Goal: Task Accomplishment & Management: Complete application form

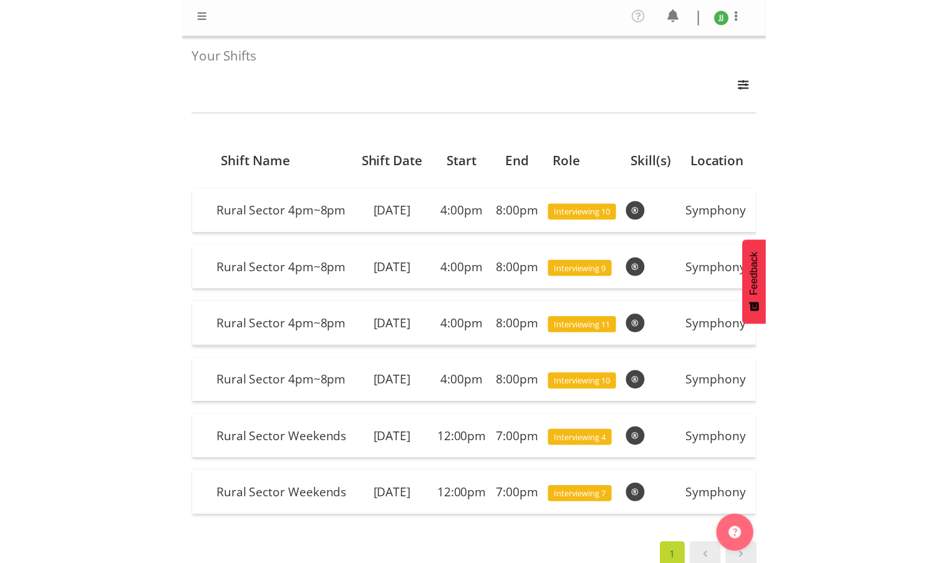
scroll to position [58, 0]
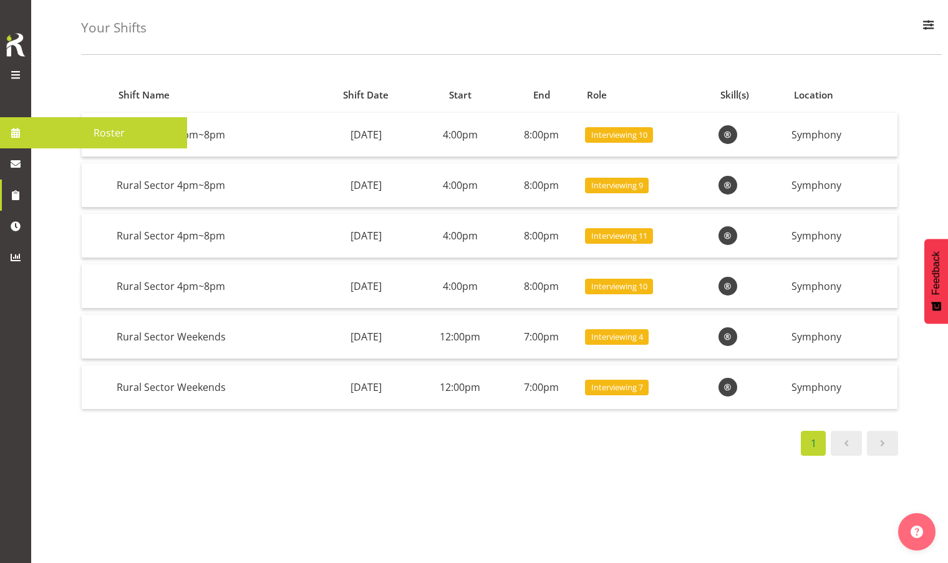
click at [24, 67] on div at bounding box center [15, 76] width 25 height 19
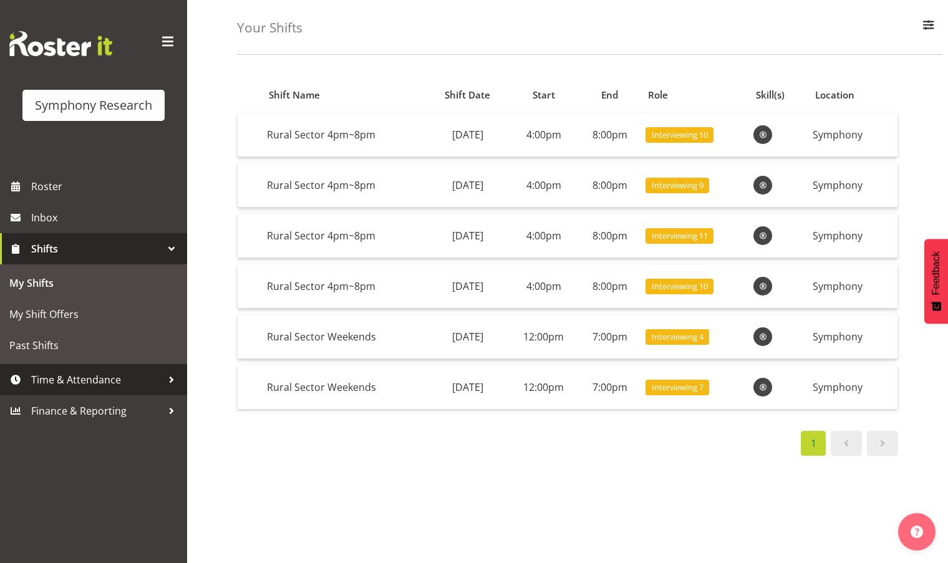
click at [86, 386] on span "Time & Attendance" at bounding box center [96, 379] width 131 height 19
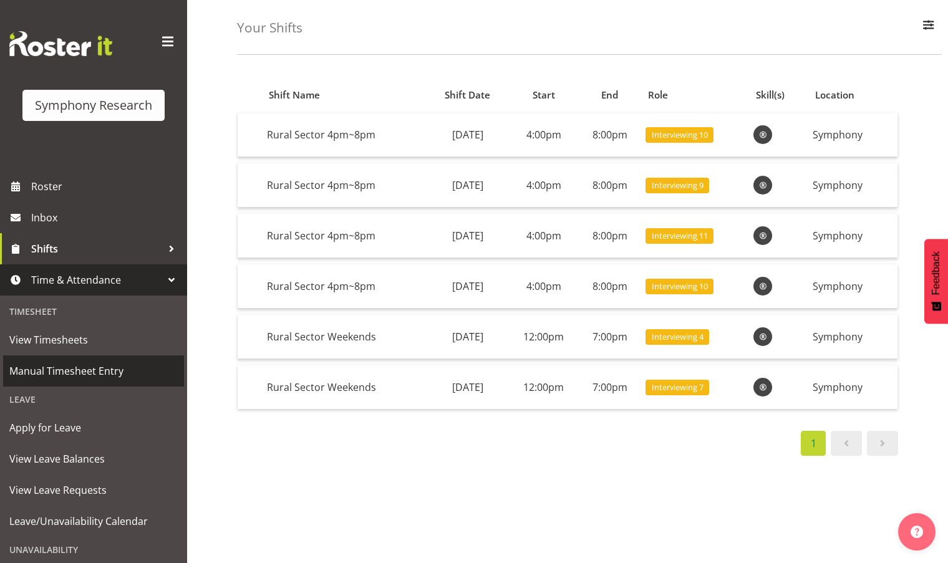
click at [87, 370] on span "Manual Timesheet Entry" at bounding box center [93, 371] width 168 height 19
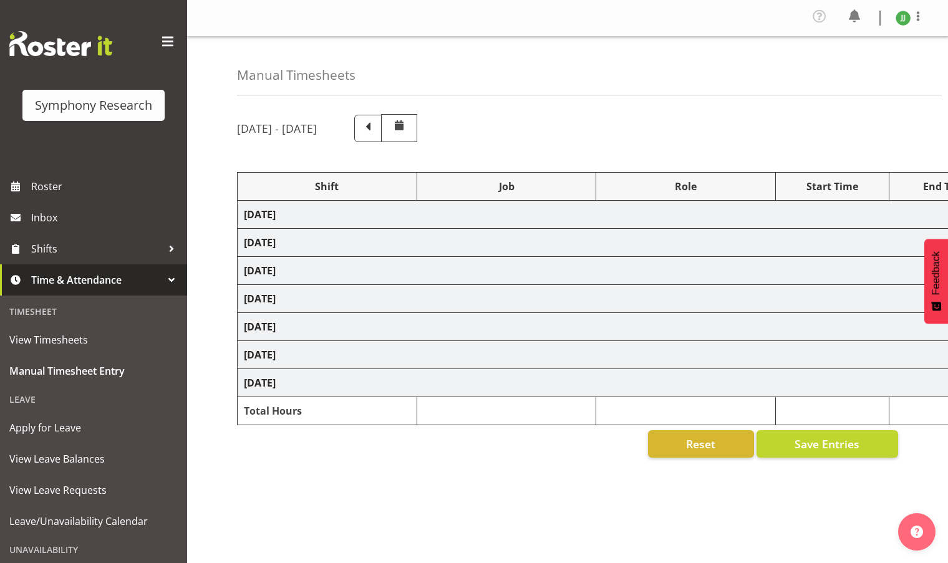
select select "81298"
select select "10587"
select select "47"
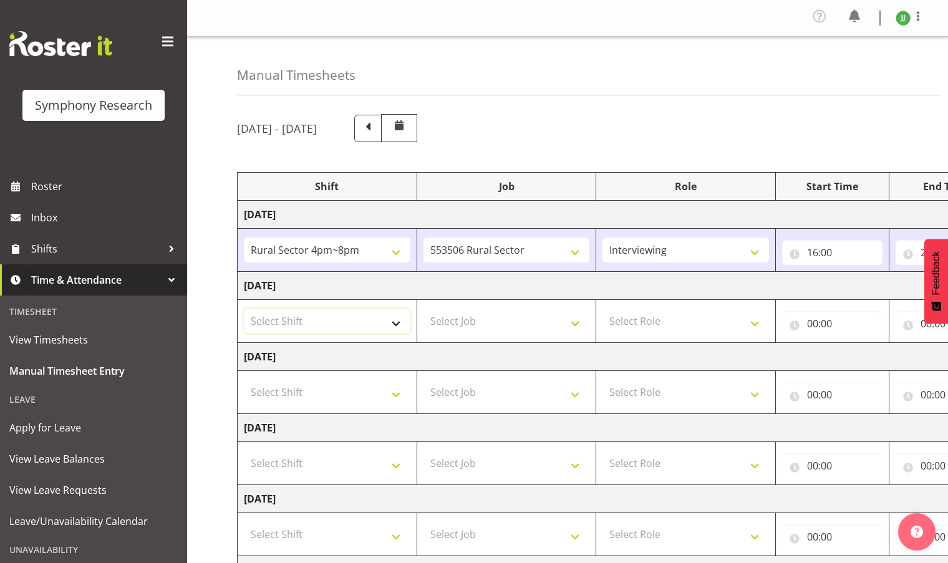
drag, startPoint x: 316, startPoint y: 325, endPoint x: 350, endPoint y: 327, distance: 33.8
click at [316, 325] on select "Select Shift !!Weekend Residential (Roster IT Shift Label) *Business 9/10am ~ 4…" at bounding box center [327, 321] width 166 height 25
select select "81298"
click at [244, 309] on select "Select Shift !!Weekend Residential (Roster IT Shift Label) *Business 9/10am ~ 4…" at bounding box center [327, 321] width 166 height 25
drag, startPoint x: 496, startPoint y: 315, endPoint x: 511, endPoint y: 317, distance: 14.4
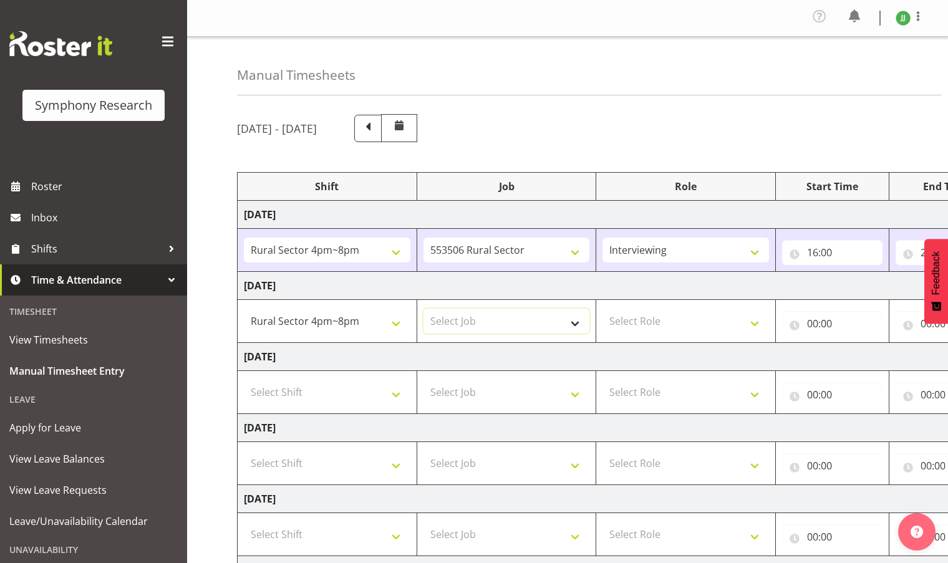
click at [496, 315] on select "Select Job 550060 IF Admin 553492 World Poll Aus Wave 2 Main 2025 553493 World …" at bounding box center [506, 321] width 166 height 25
select select "10587"
click at [423, 309] on select "Select Job 550060 IF Admin 553492 World Poll Aus Wave 2 Main 2025 553493 World …" at bounding box center [506, 321] width 166 height 25
click at [681, 312] on select "Select Role Briefing Interviewing" at bounding box center [685, 321] width 166 height 25
select select "47"
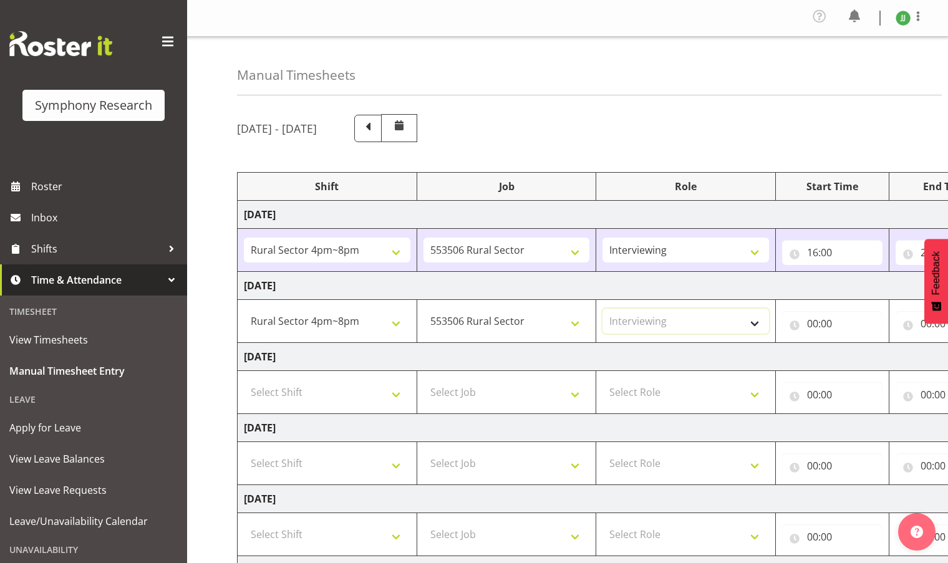
click at [602, 309] on select "Select Role Briefing Interviewing" at bounding box center [685, 321] width 166 height 25
click at [813, 324] on input "00:00" at bounding box center [832, 323] width 100 height 25
click at [866, 358] on select "00 01 02 03 04 05 06 07 08 09 10 11 12 13 14 15 16 17 18 19 20 21 22 23" at bounding box center [867, 355] width 28 height 25
select select "16"
click at [853, 343] on select "00 01 02 03 04 05 06 07 08 09 10 11 12 13 14 15 16 17 18 19 20 21 22 23" at bounding box center [867, 355] width 28 height 25
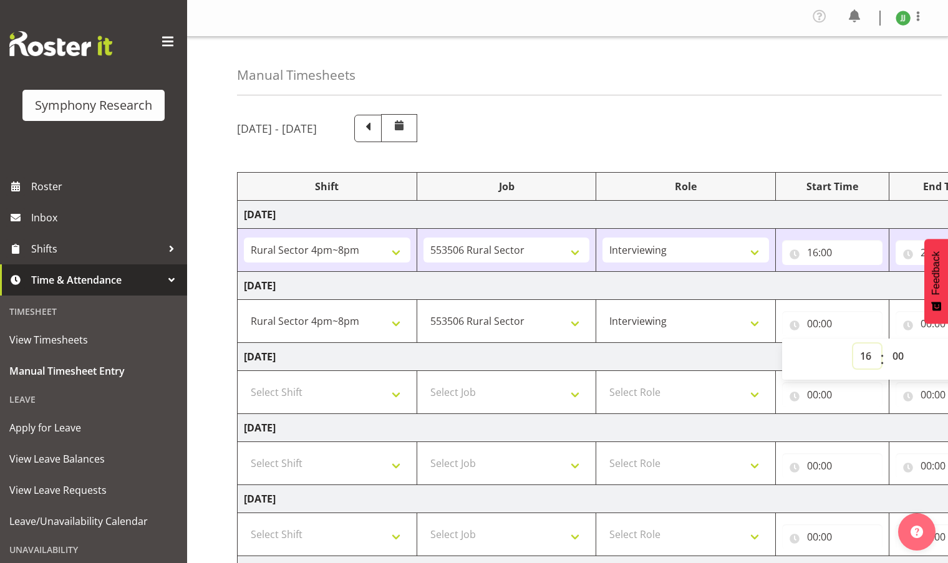
type input "16:00"
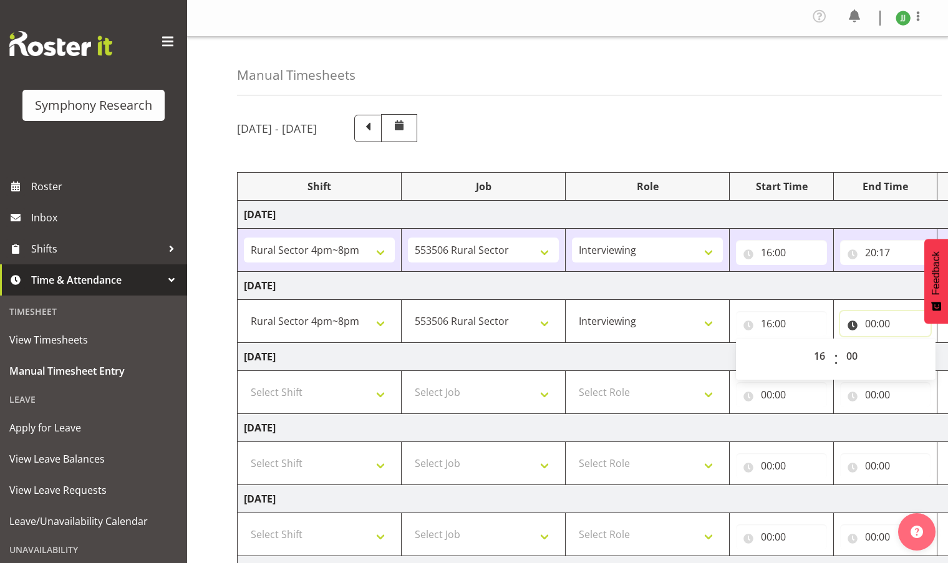
click at [870, 320] on input "00:00" at bounding box center [885, 323] width 91 height 25
click at [912, 350] on select "00 01 02 03 04 05 06 07 08 09 10 11 12 13 14 15 16 17 18 19 20 21 22 23" at bounding box center [925, 355] width 28 height 25
select select "20"
click at [913, 343] on select "00 01 02 03 04 05 06 07 08 09 10 11 12 13 14 15 16 17 18 19 20 21 22 23" at bounding box center [925, 355] width 28 height 25
type input "20:00"
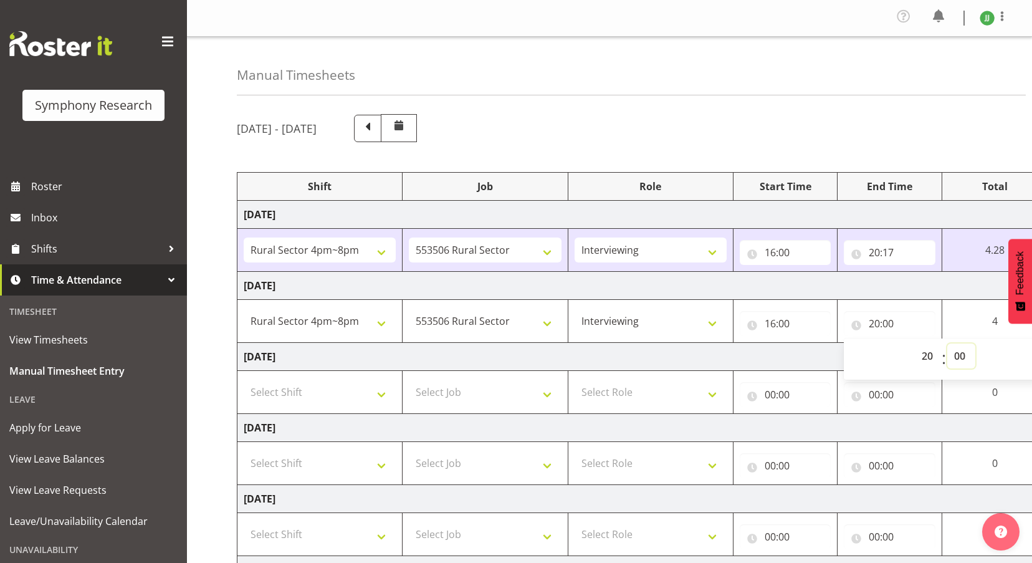
click at [947, 357] on select "00 01 02 03 04 05 06 07 08 09 10 11 12 13 14 15 16 17 18 19 20 21 22 23 24 25 2…" at bounding box center [962, 355] width 28 height 25
select select "13"
click at [947, 343] on select "00 01 02 03 04 05 06 07 08 09 10 11 12 13 14 15 16 17 18 19 20 21 22 23 24 25 2…" at bounding box center [962, 355] width 28 height 25
type input "20:13"
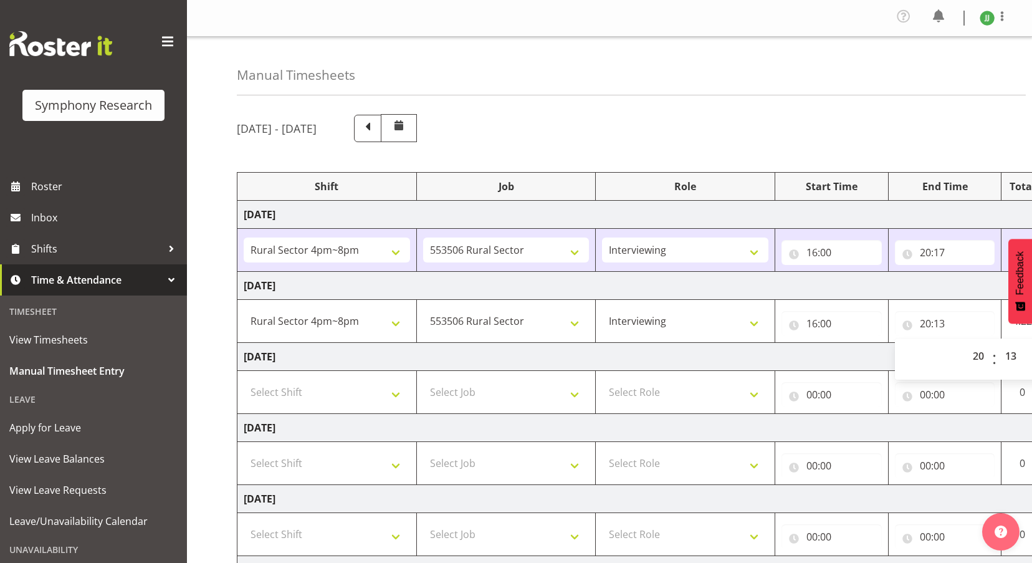
click at [770, 362] on td "Wednesday 10th September 2025" at bounding box center [674, 357] width 872 height 28
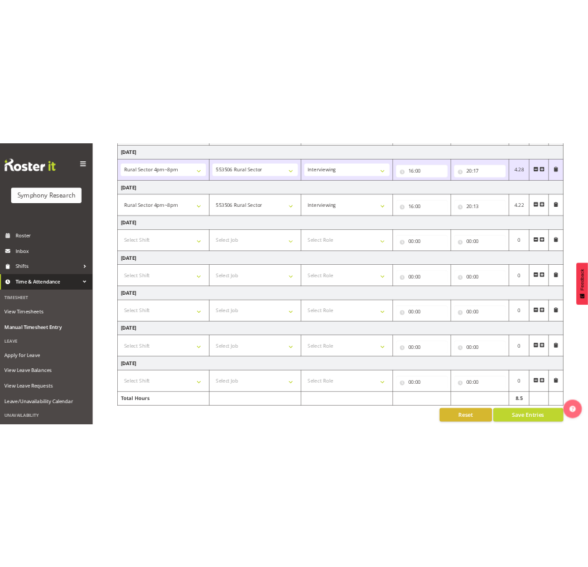
scroll to position [209, 0]
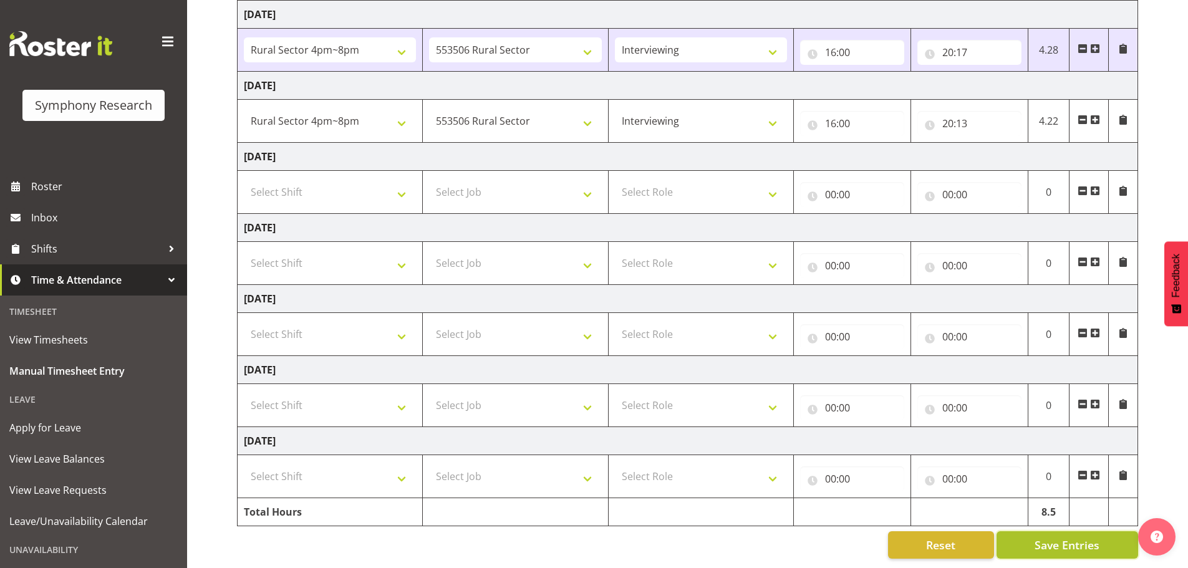
click at [947, 547] on button "Save Entries" at bounding box center [1067, 544] width 142 height 27
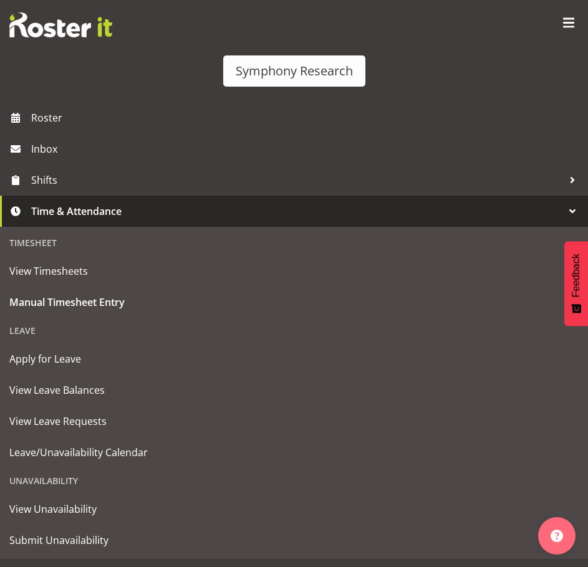
click at [561, 24] on span at bounding box center [569, 23] width 20 height 20
